Goal: Information Seeking & Learning: Learn about a topic

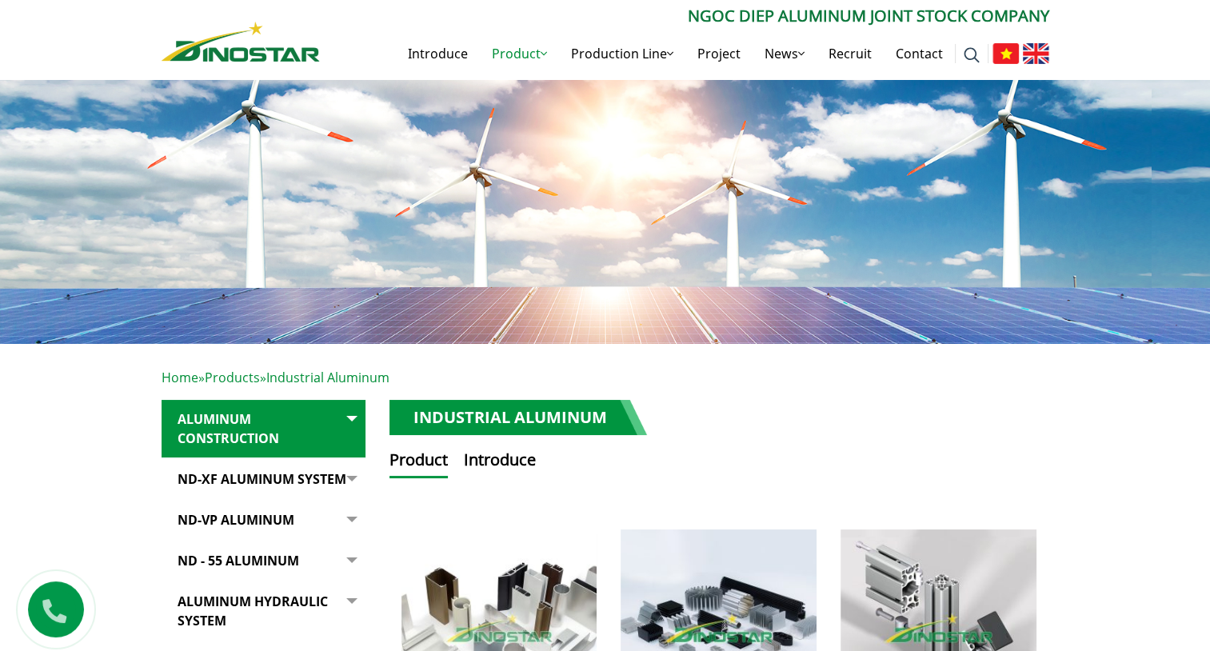
click at [691, 456] on ul "Product Introduce" at bounding box center [720, 463] width 660 height 30
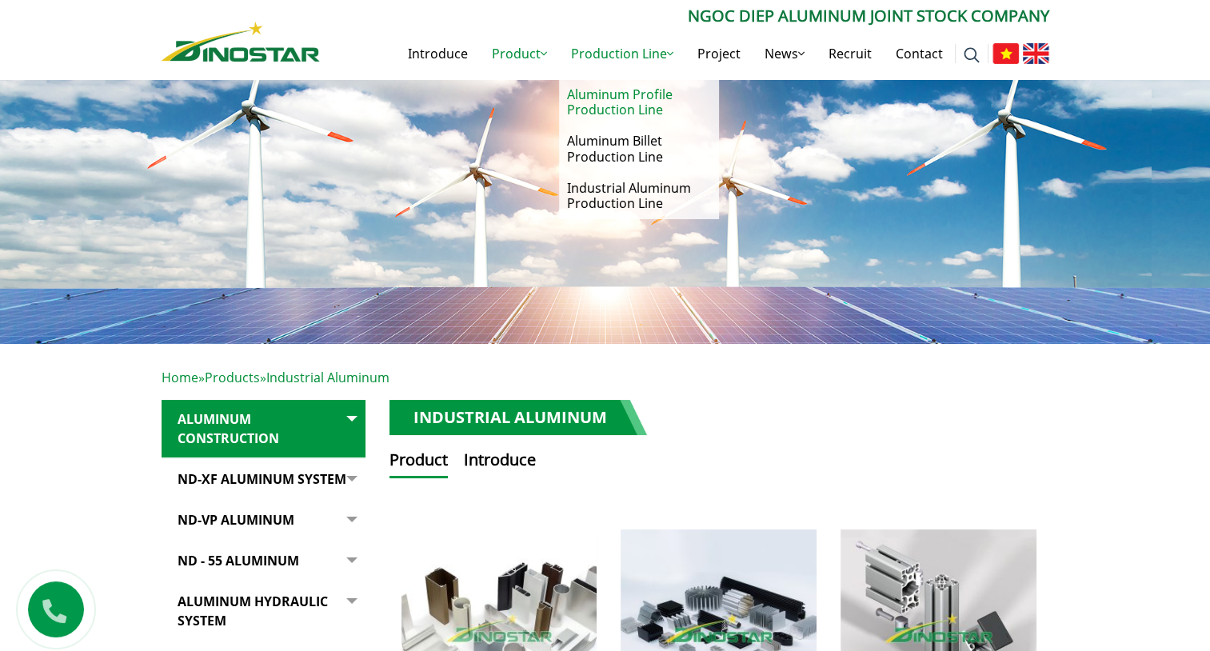
click at [621, 115] on link "Aluminum Profile Production Line" at bounding box center [639, 102] width 160 height 46
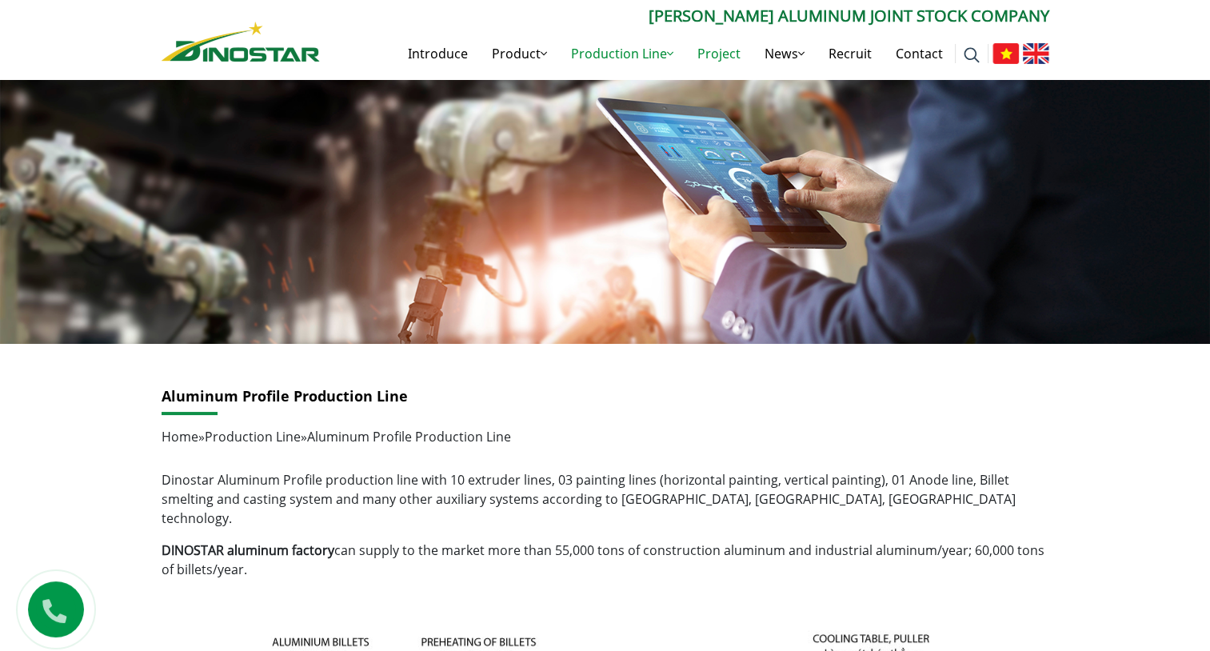
click at [711, 54] on link "Project" at bounding box center [718, 53] width 67 height 51
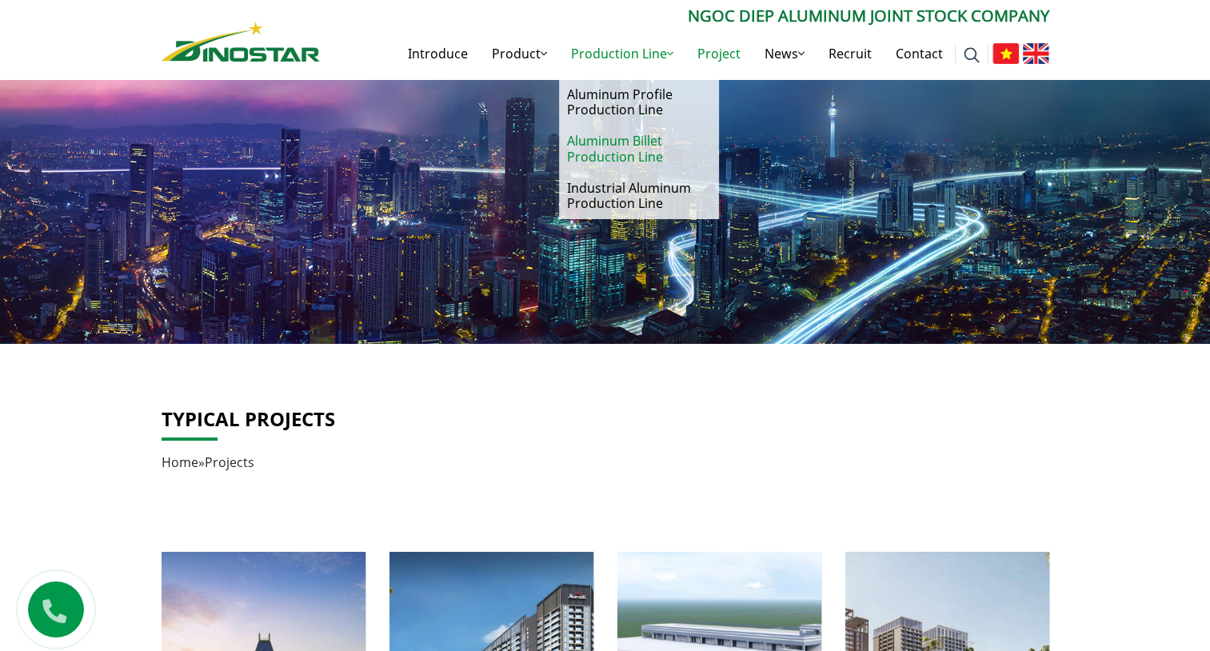
click at [621, 148] on link "Aluminum Billet Production Line" at bounding box center [639, 149] width 160 height 46
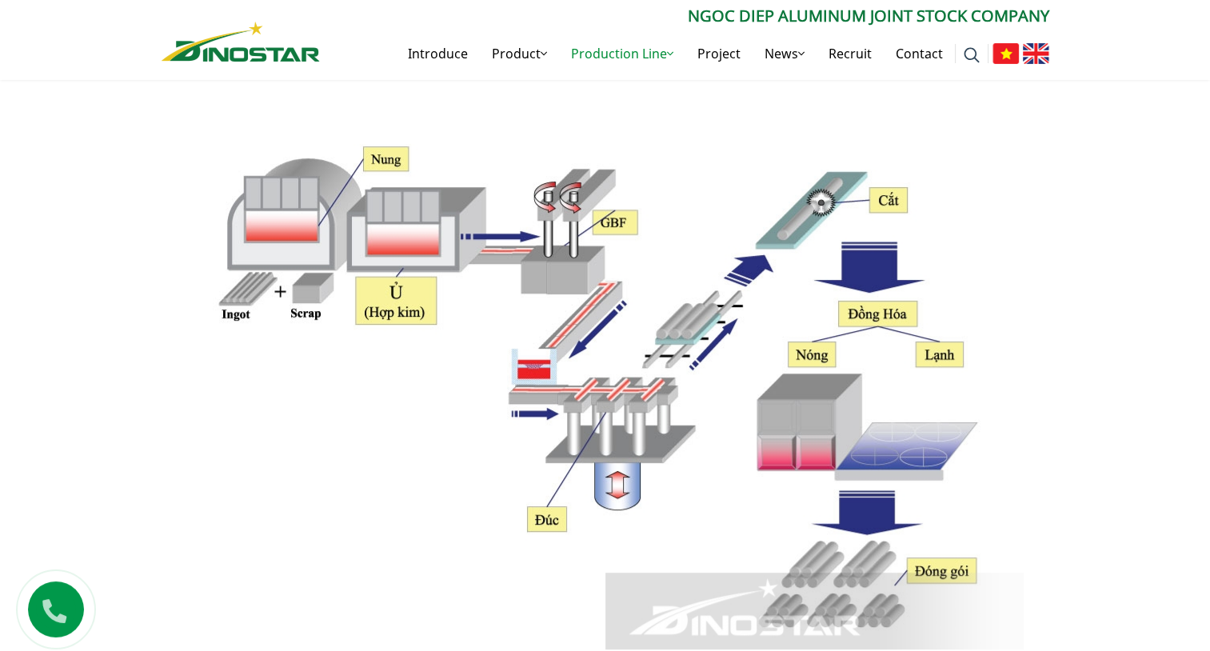
scroll to position [613, 0]
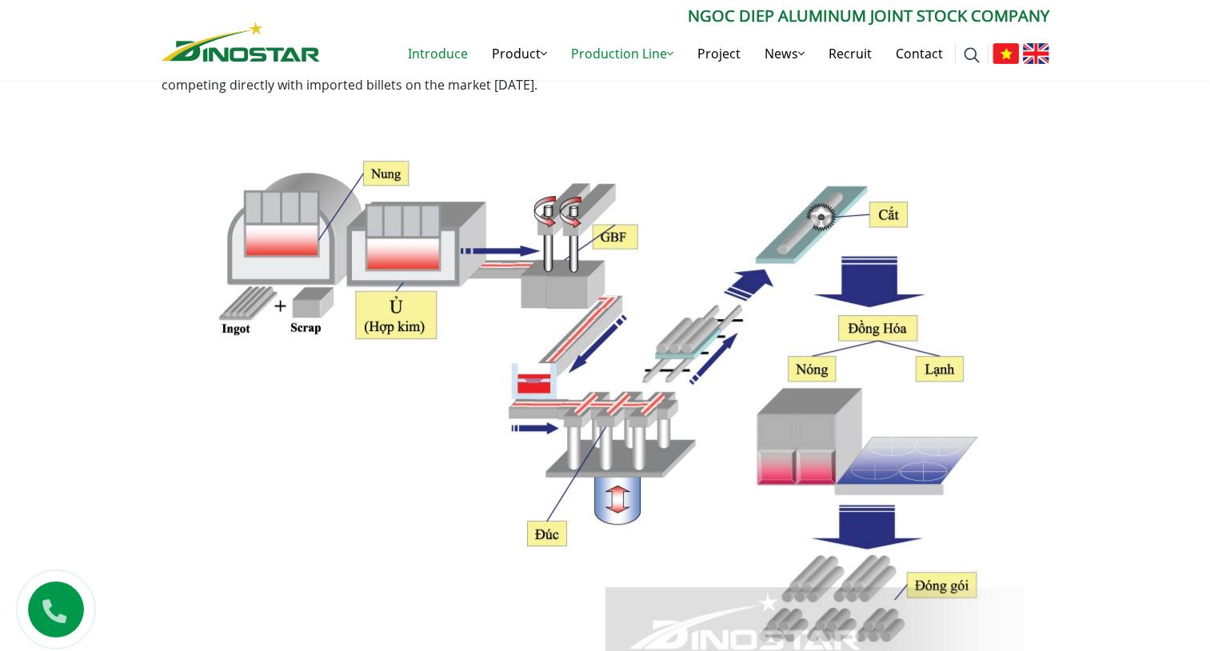
click at [441, 45] on link "Introduce" at bounding box center [438, 53] width 84 height 51
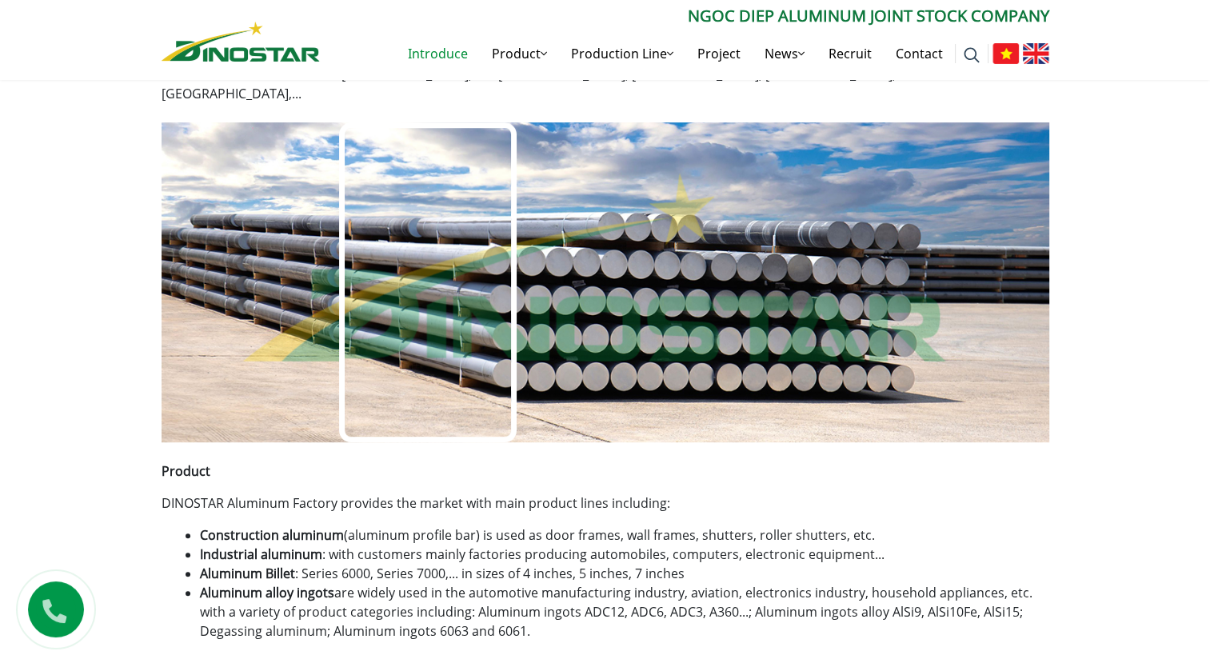
scroll to position [754, 0]
